Goal: Navigation & Orientation: Find specific page/section

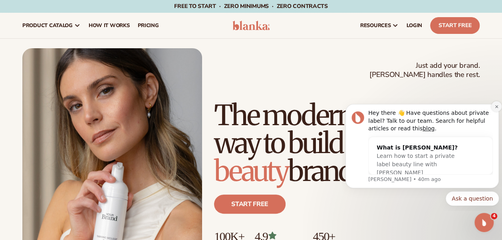
click at [497, 107] on icon "Dismiss notification" at bounding box center [495, 106] width 3 height 3
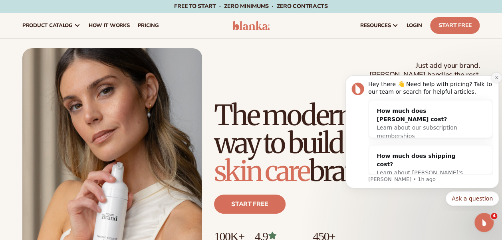
click at [497, 79] on icon "Dismiss notification" at bounding box center [496, 77] width 4 height 4
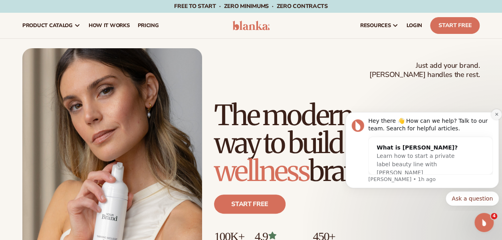
click at [494, 114] on icon "Dismiss notification" at bounding box center [496, 114] width 4 height 4
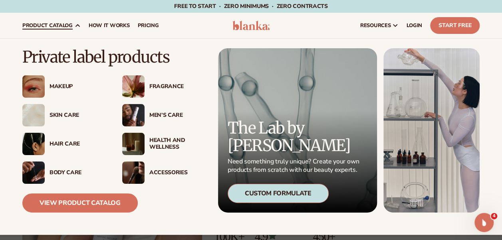
click at [160, 172] on div "Accessories" at bounding box center [177, 173] width 57 height 7
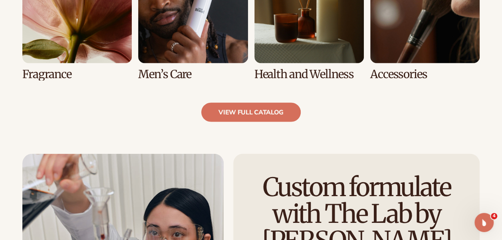
scroll to position [780, 0]
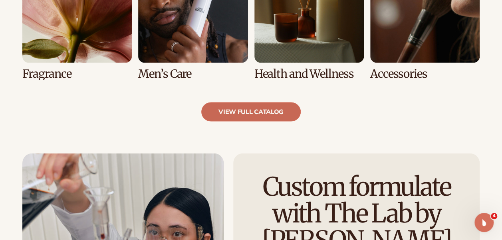
click at [249, 110] on link "view full catalog" at bounding box center [250, 112] width 99 height 19
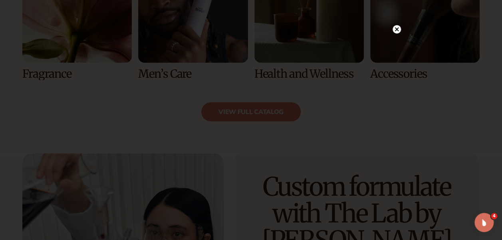
click at [395, 29] on circle at bounding box center [396, 29] width 8 height 8
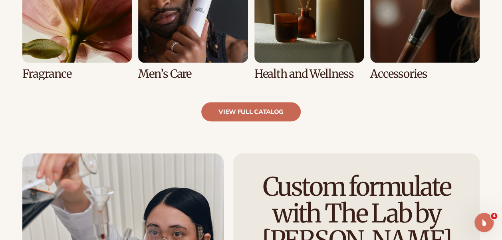
click at [249, 114] on link "view full catalog" at bounding box center [250, 112] width 99 height 19
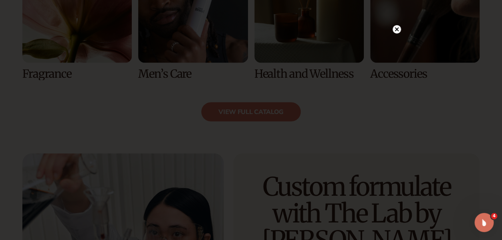
click at [397, 29] on icon at bounding box center [396, 29] width 4 height 4
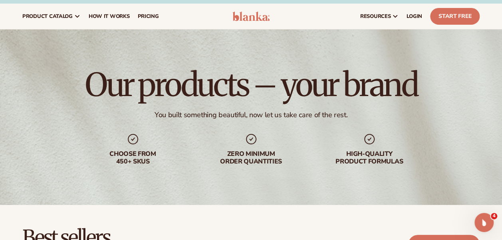
scroll to position [0, 0]
